Goal: Task Accomplishment & Management: Manage account settings

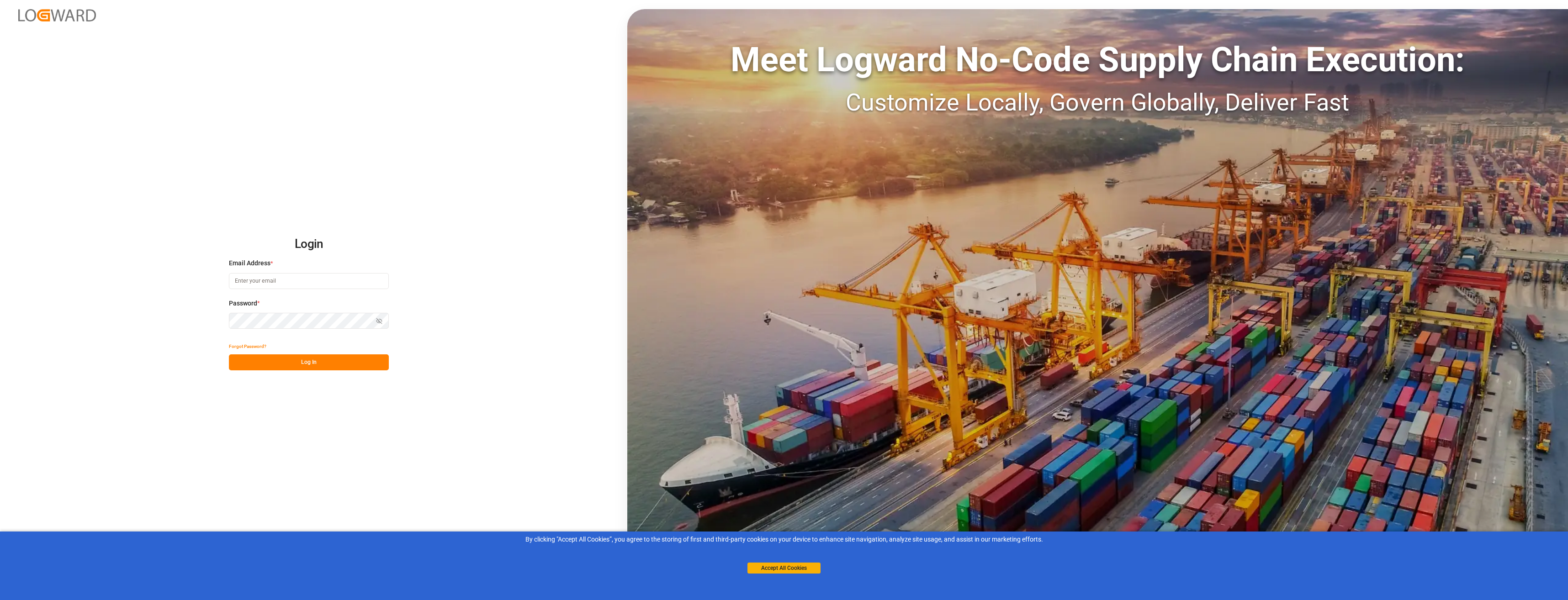
click at [276, 282] on input at bounding box center [308, 281] width 159 height 16
type input "[PERSON_NAME][EMAIL_ADDRESS][PERSON_NAME][DOMAIN_NAME]"
click at [311, 361] on button "Log In" at bounding box center [308, 362] width 159 height 16
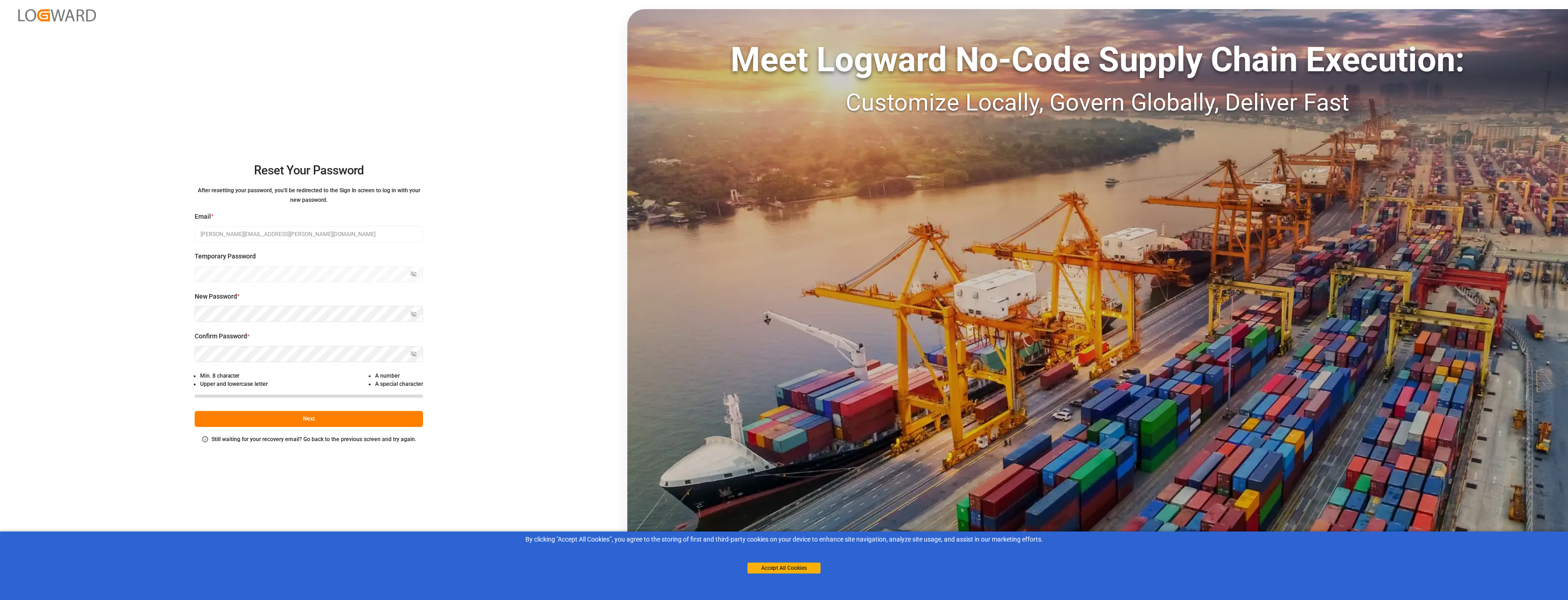
click at [238, 265] on div "Temporary Password Show password" at bounding box center [309, 271] width 229 height 40
click at [414, 315] on icon "button" at bounding box center [413, 313] width 6 height 6
click at [421, 354] on button "Show password" at bounding box center [413, 354] width 19 height 16
drag, startPoint x: 415, startPoint y: 356, endPoint x: 453, endPoint y: 388, distance: 49.7
click at [460, 372] on div "Reset Your Password After resetting your password, you'll be redirected to the …" at bounding box center [784, 300] width 1568 height 600
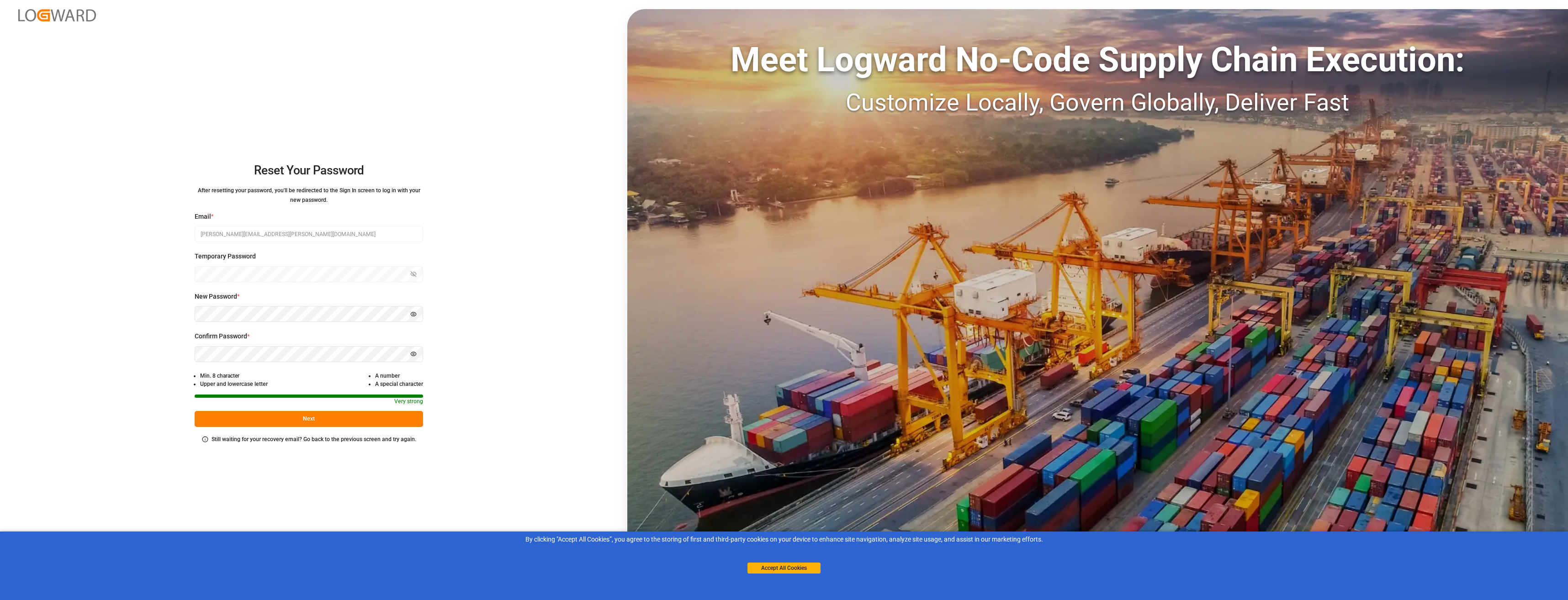
click at [365, 428] on div "Email * [EMAIL_ADDRESS][PERSON_NAME][DOMAIN_NAME] Temporary Password Show passw…" at bounding box center [309, 328] width 229 height 232
click at [368, 423] on button "Next" at bounding box center [309, 419] width 229 height 16
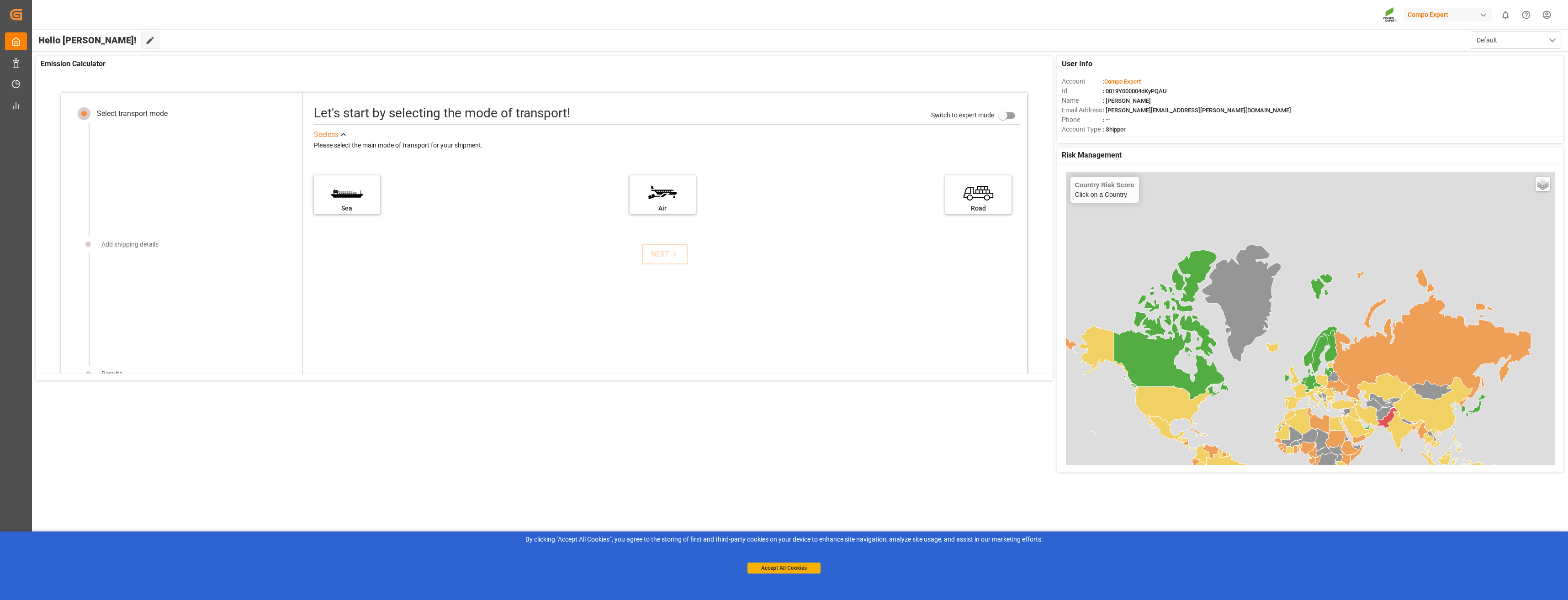
click at [1433, 14] on div "Compo Expert" at bounding box center [1448, 15] width 87 height 14
click at [1454, 10] on html "Created by potrace 1.15, written by [PERSON_NAME] [DATE]-[DATE] Created by potr…" at bounding box center [784, 300] width 1568 height 600
